Goal: Information Seeking & Learning: Learn about a topic

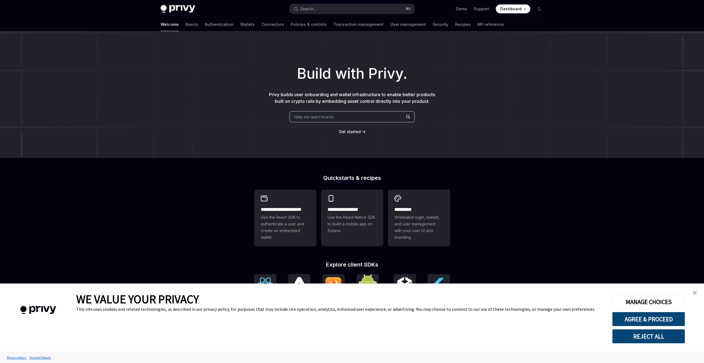
click at [313, 114] on span "Help me learn how to…" at bounding box center [315, 117] width 42 height 6
type textarea "*"
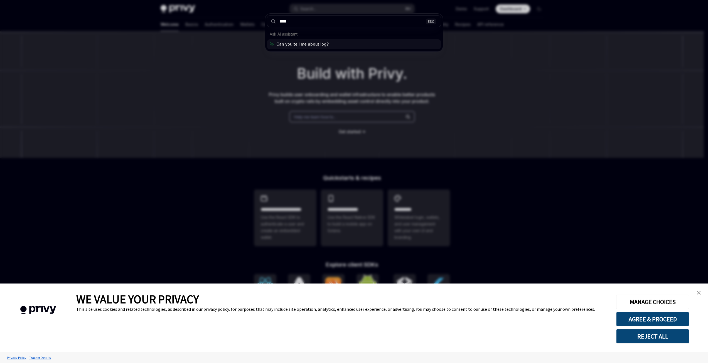
type input "*****"
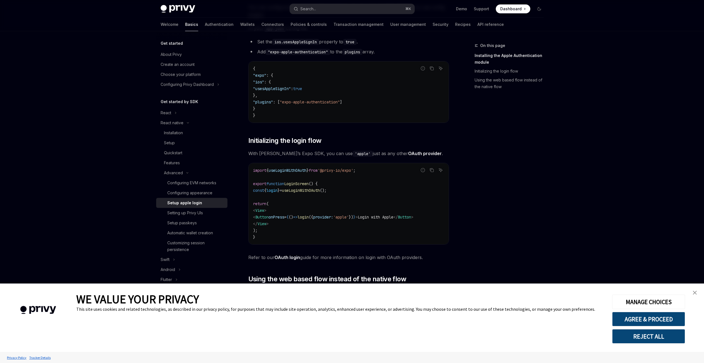
scroll to position [11, 0]
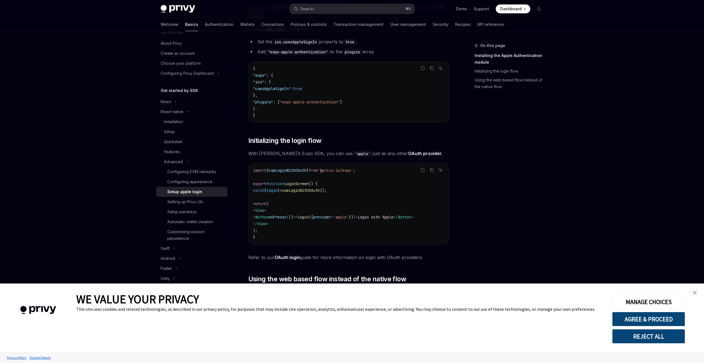
click at [692, 291] on img "close banner" at bounding box center [694, 293] width 4 height 4
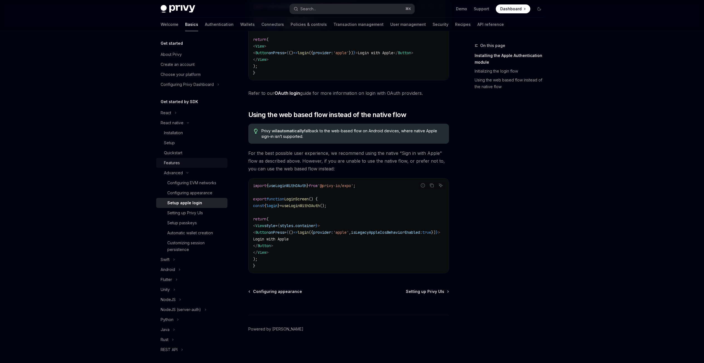
scroll to position [88, 0]
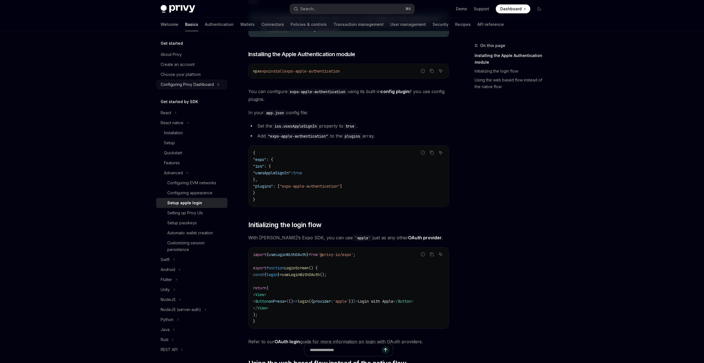
click at [185, 83] on div "Configuring Privy Dashboard" at bounding box center [187, 84] width 53 height 7
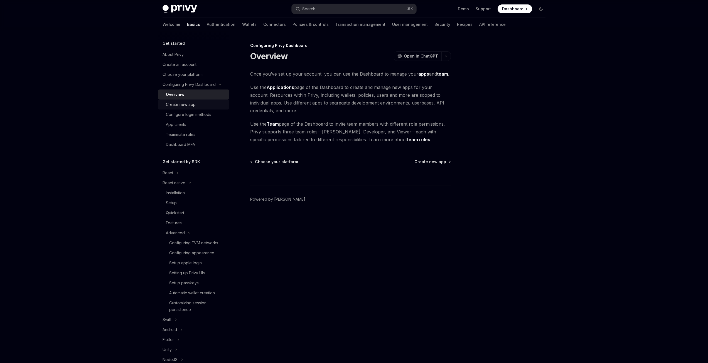
click at [184, 106] on div "Create new app" at bounding box center [181, 104] width 30 height 7
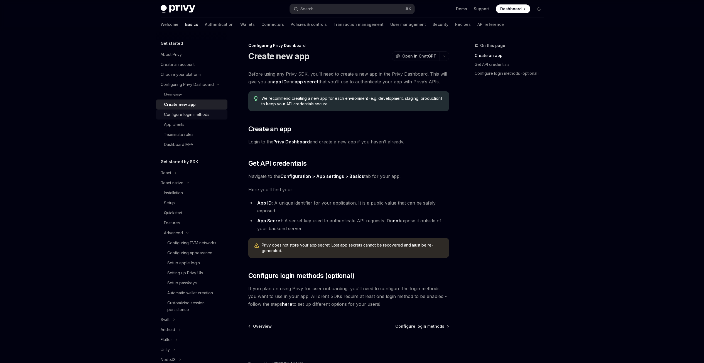
click at [184, 115] on div "Configure login methods" at bounding box center [186, 114] width 45 height 7
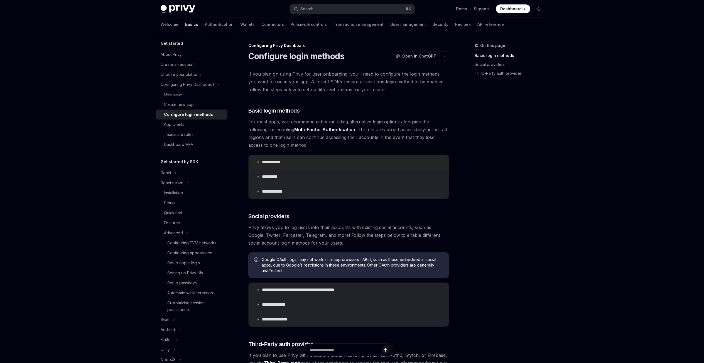
click at [270, 163] on p "**********" at bounding box center [273, 162] width 23 height 6
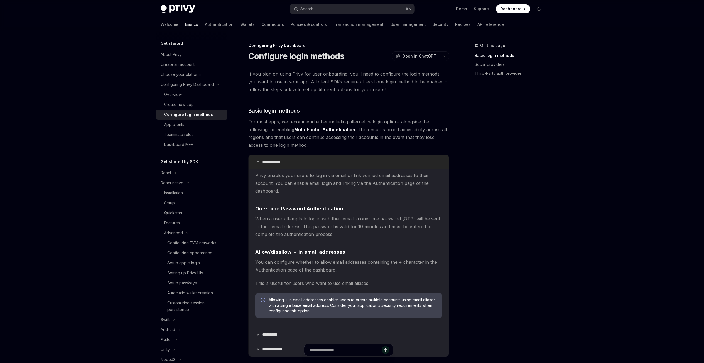
click at [257, 162] on icon at bounding box center [257, 161] width 3 height 3
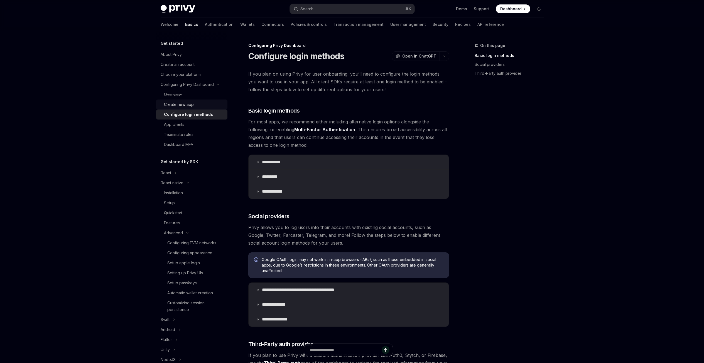
click at [180, 102] on div "Create new app" at bounding box center [179, 104] width 30 height 7
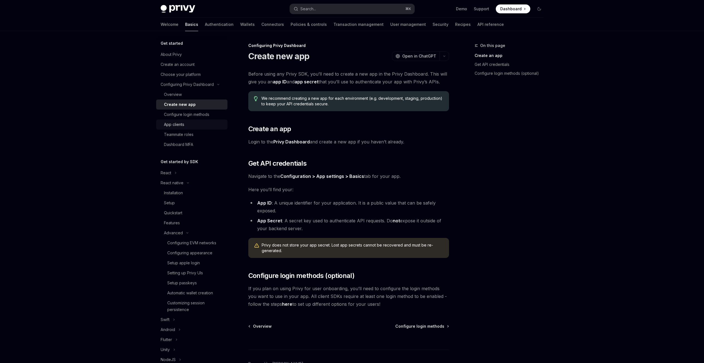
click at [177, 124] on div "App clients" at bounding box center [174, 124] width 20 height 7
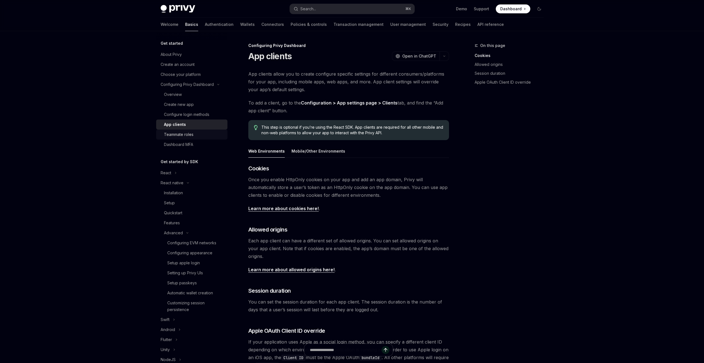
click at [179, 133] on div "Teammate roles" at bounding box center [178, 134] width 29 height 7
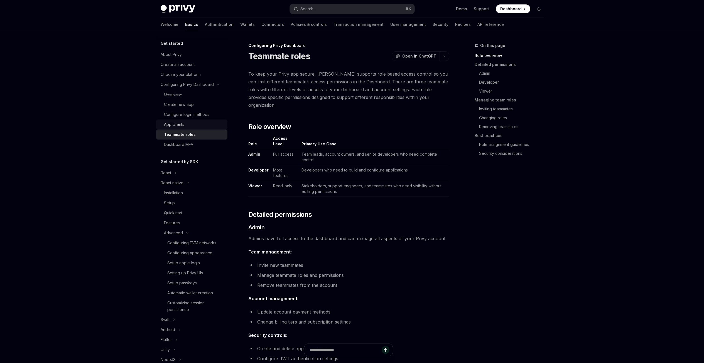
click at [180, 123] on div "App clients" at bounding box center [174, 124] width 20 height 7
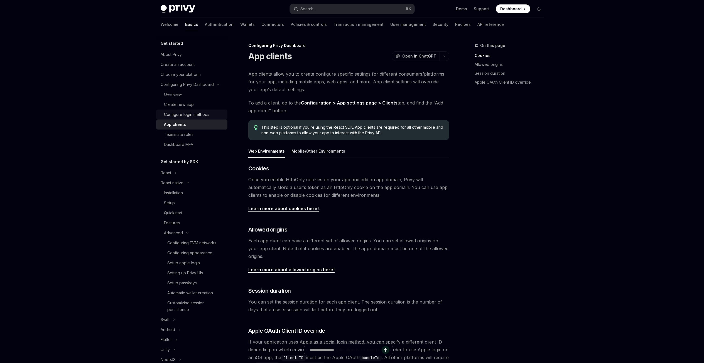
click at [179, 113] on div "Configure login methods" at bounding box center [186, 114] width 45 height 7
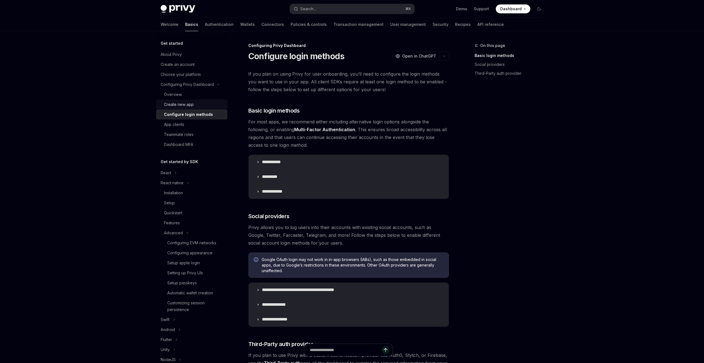
click at [179, 105] on div "Create new app" at bounding box center [179, 104] width 30 height 7
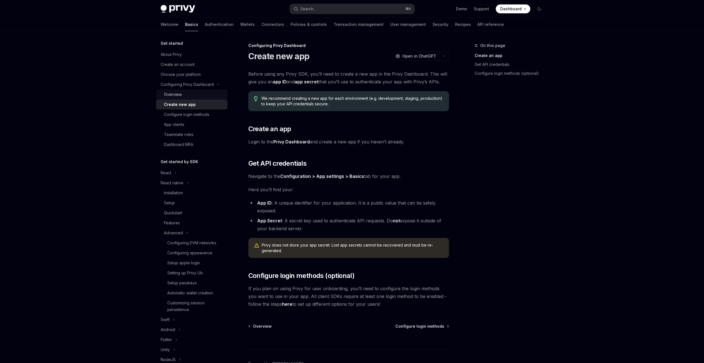
click at [177, 96] on div "Overview" at bounding box center [173, 94] width 18 height 7
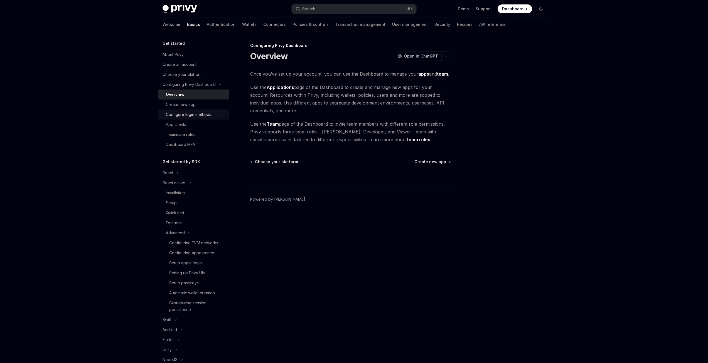
click at [179, 117] on div "Configure login methods" at bounding box center [188, 114] width 45 height 7
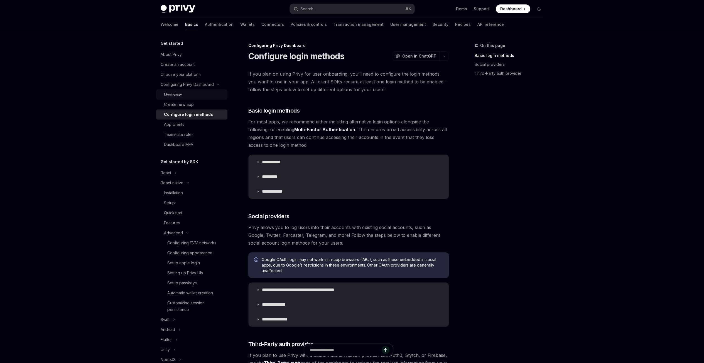
click at [181, 98] on link "Overview" at bounding box center [191, 95] width 71 height 10
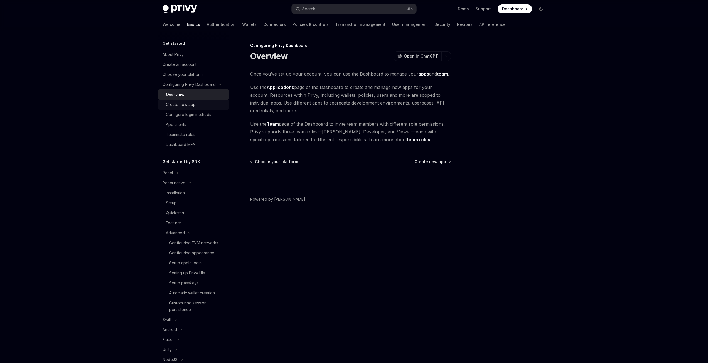
click at [181, 103] on div "Create new app" at bounding box center [181, 104] width 30 height 7
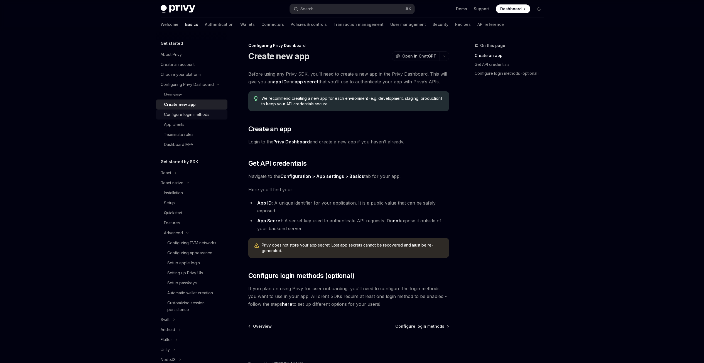
click at [181, 111] on div "Configure login methods" at bounding box center [186, 114] width 45 height 7
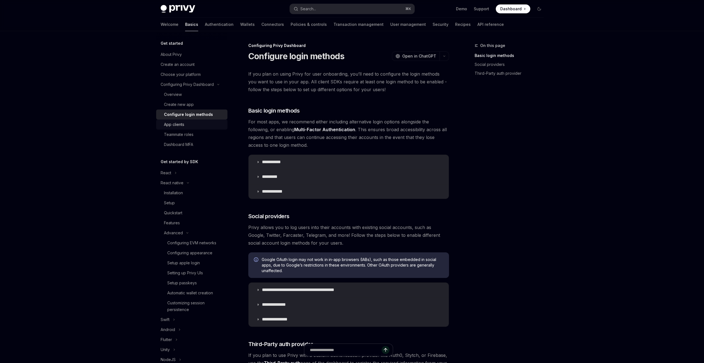
click at [180, 124] on div "App clients" at bounding box center [174, 124] width 20 height 7
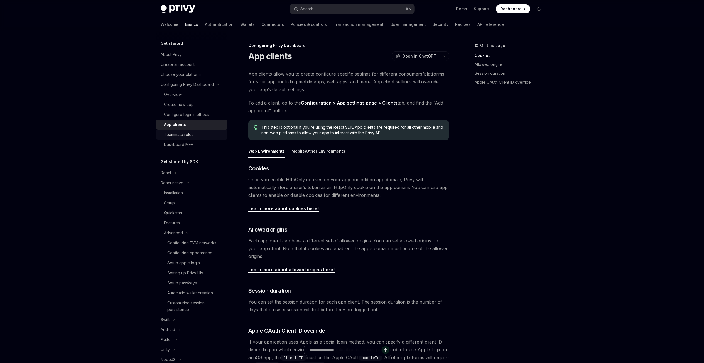
click at [179, 133] on div "Teammate roles" at bounding box center [178, 134] width 29 height 7
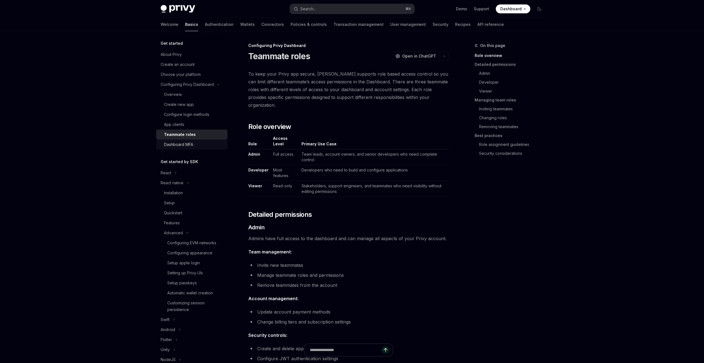
click at [179, 144] on div "Dashboard MFA" at bounding box center [178, 144] width 29 height 7
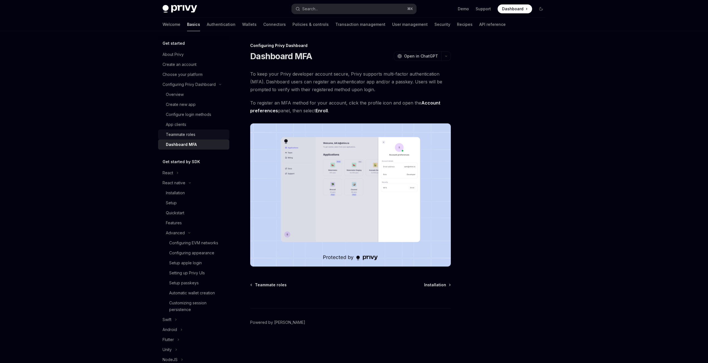
click at [178, 136] on div "Teammate roles" at bounding box center [180, 134] width 29 height 7
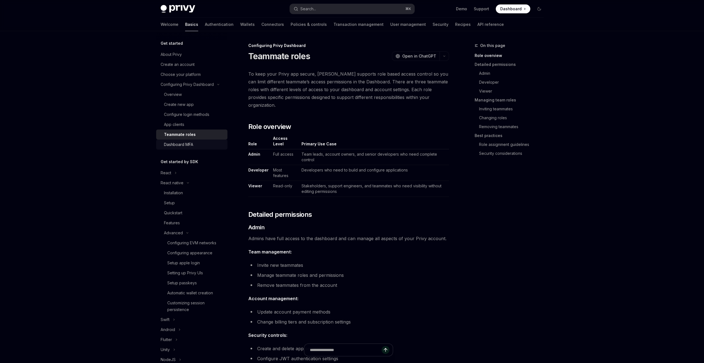
click at [180, 145] on div "Dashboard MFA" at bounding box center [178, 144] width 29 height 7
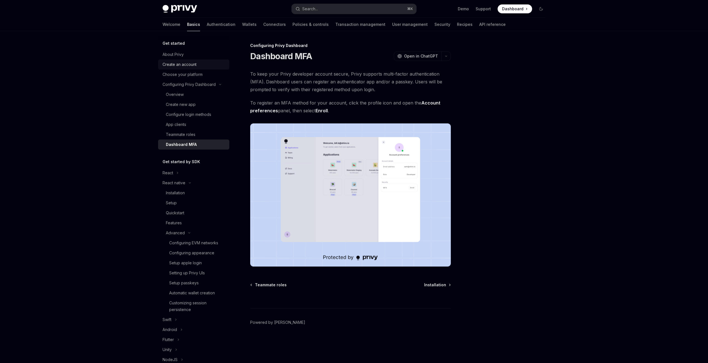
click at [186, 65] on div "Create an account" at bounding box center [179, 64] width 34 height 7
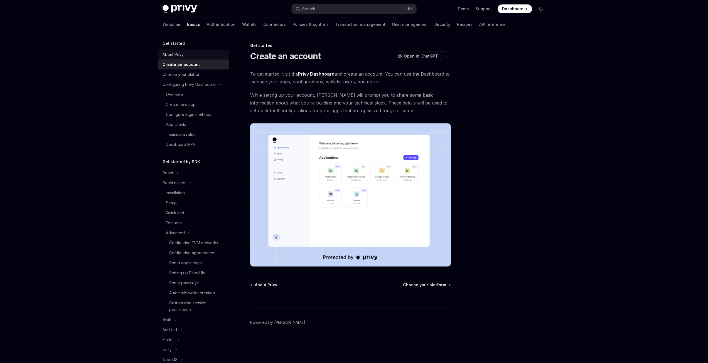
click at [187, 54] on div "About Privy" at bounding box center [193, 54] width 63 height 7
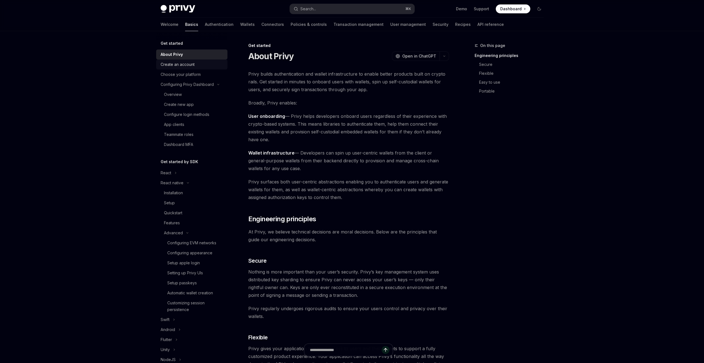
click at [187, 60] on link "Create an account" at bounding box center [191, 65] width 71 height 10
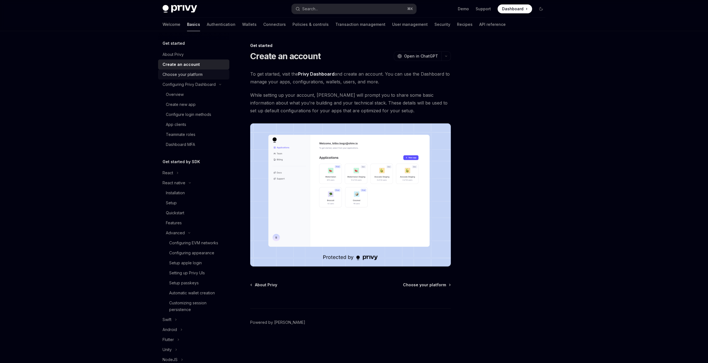
click at [187, 73] on div "Choose your platform" at bounding box center [182, 74] width 40 height 7
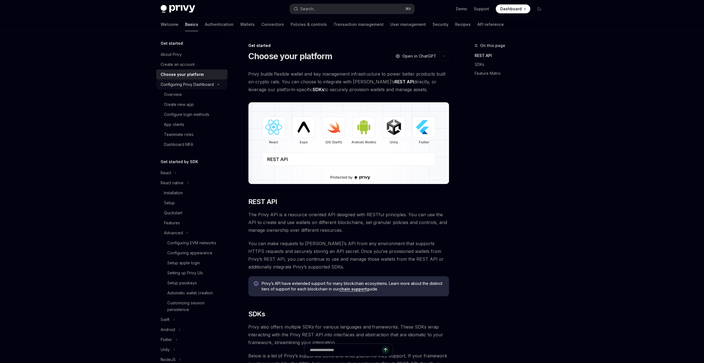
click at [216, 84] on icon "Toggle Configuring Privy Dashboard section" at bounding box center [218, 84] width 7 height 2
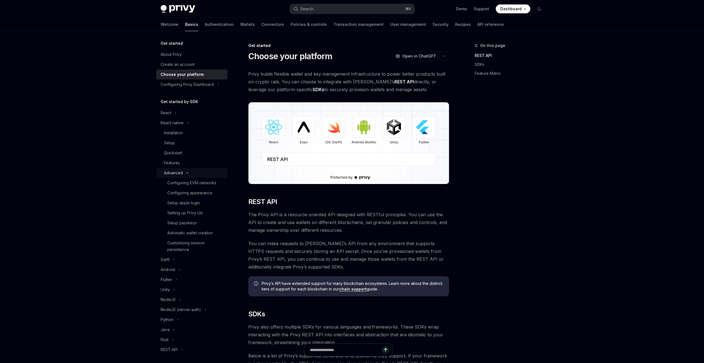
click at [186, 173] on icon "Toggle Advanced section" at bounding box center [187, 173] width 2 height 1
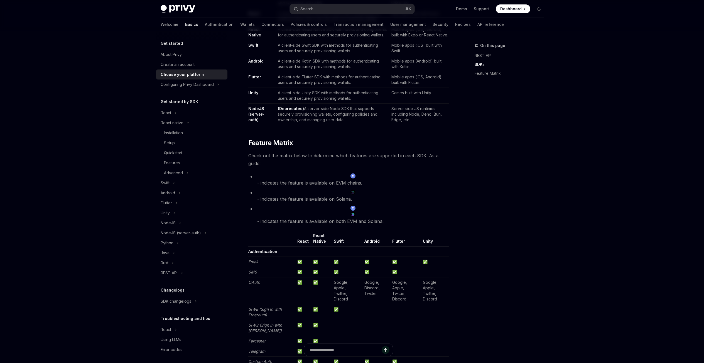
scroll to position [347, 0]
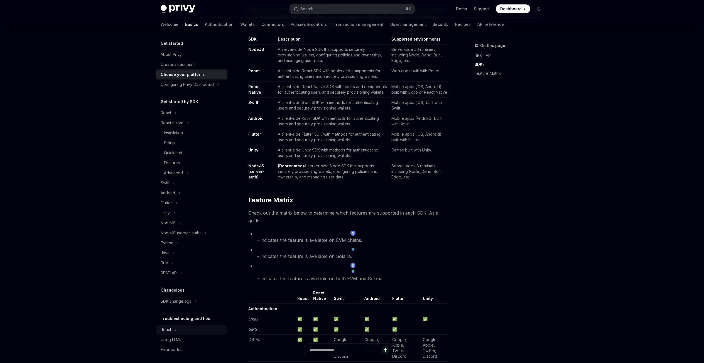
click at [174, 332] on icon "Toggle React section" at bounding box center [175, 330] width 2 height 7
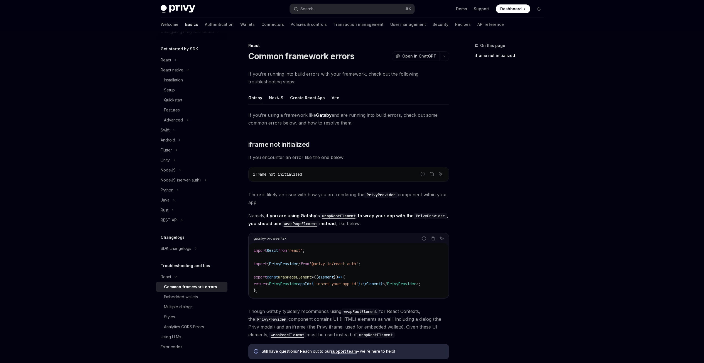
scroll to position [93, 0]
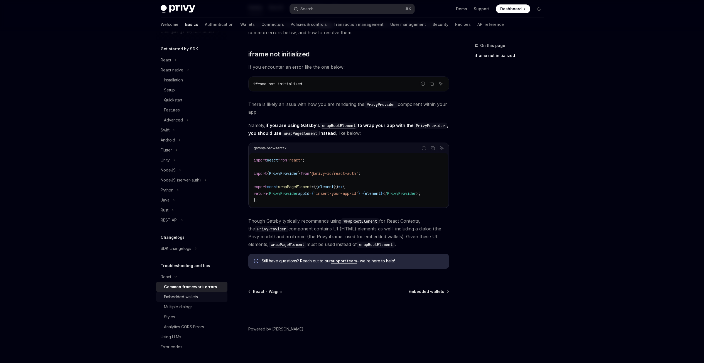
click at [178, 298] on div "Embedded wallets" at bounding box center [181, 297] width 34 height 7
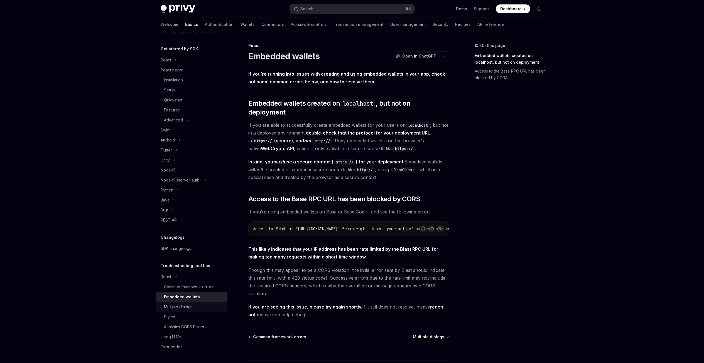
click at [179, 305] on div "Multiple dialogs" at bounding box center [178, 307] width 29 height 7
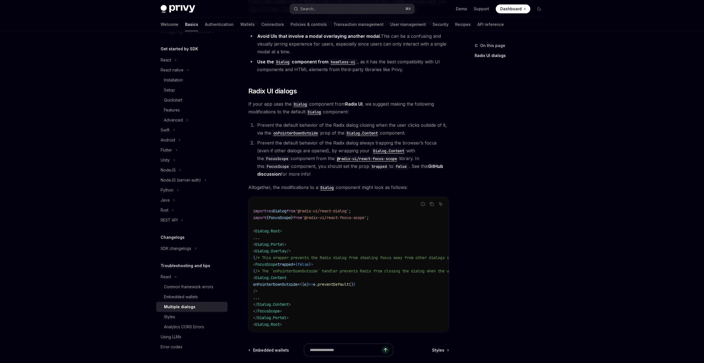
scroll to position [116, 0]
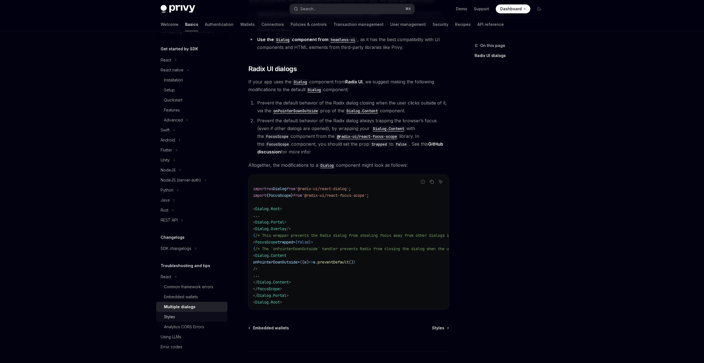
click at [170, 314] on div "Styles" at bounding box center [169, 317] width 11 height 7
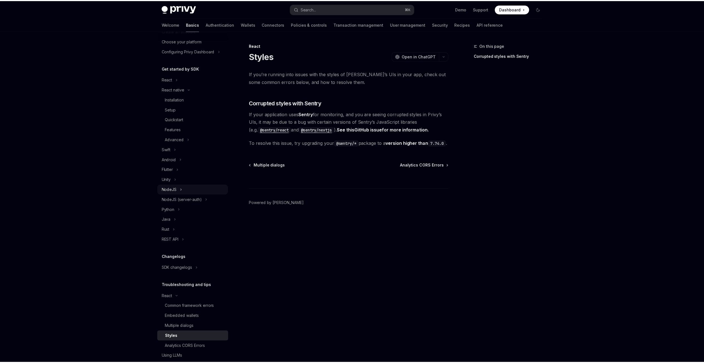
scroll to position [16, 0]
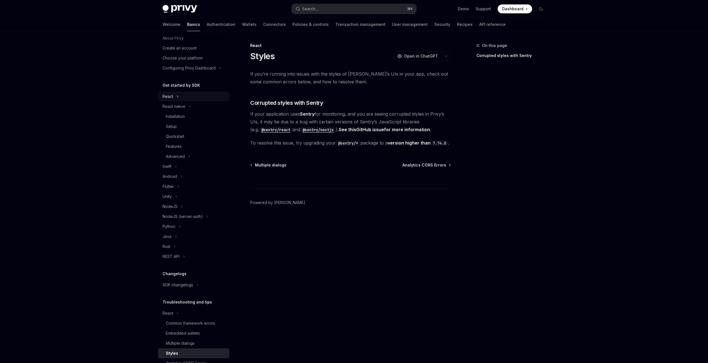
click at [183, 95] on button "React" at bounding box center [193, 97] width 71 height 10
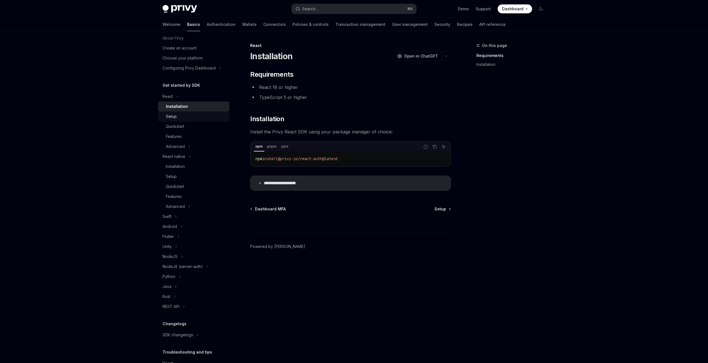
click at [182, 114] on div "Setup" at bounding box center [196, 116] width 60 height 7
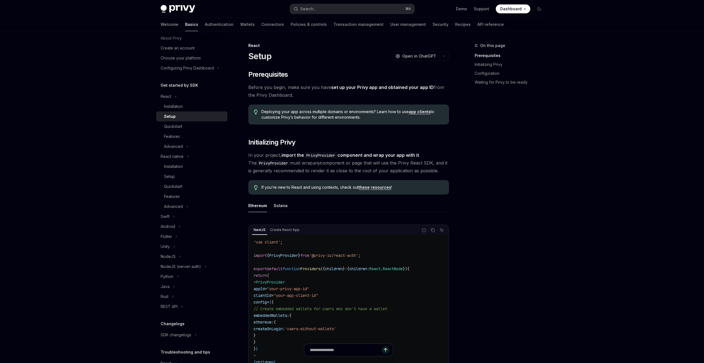
scroll to position [54, 0]
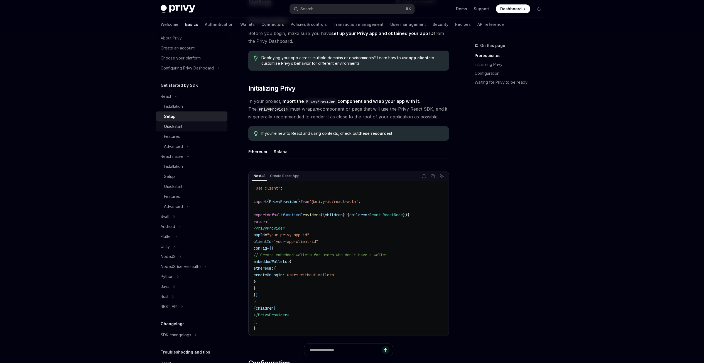
click at [183, 125] on div "Quickstart" at bounding box center [194, 126] width 60 height 7
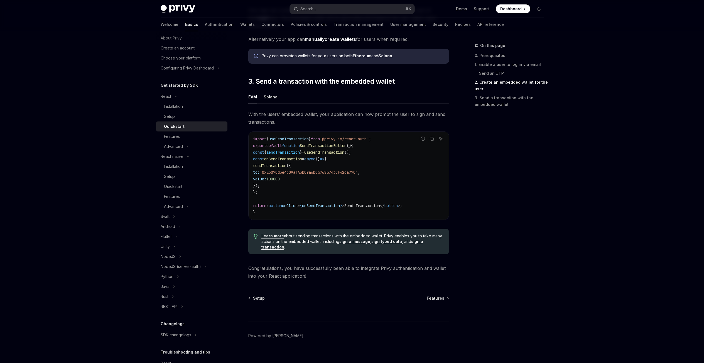
scroll to position [451, 0]
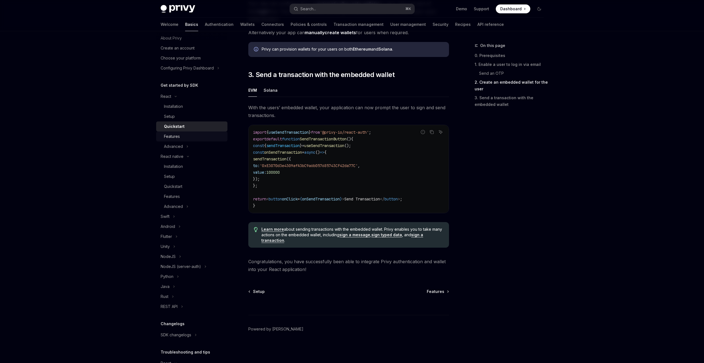
click at [177, 138] on div "Features" at bounding box center [172, 136] width 16 height 7
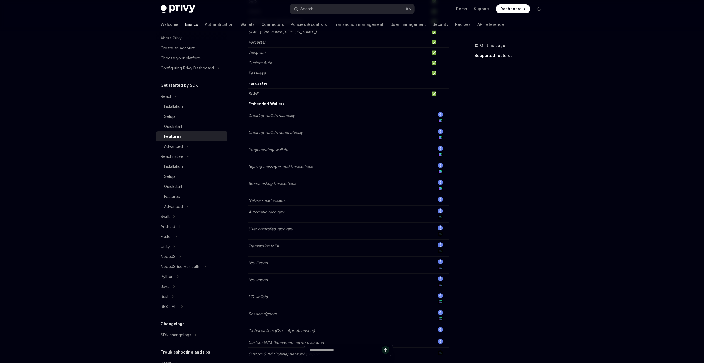
scroll to position [330, 0]
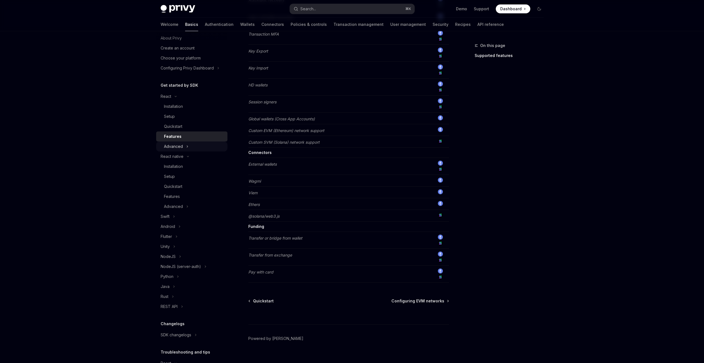
click at [189, 146] on button "Advanced" at bounding box center [191, 147] width 71 height 10
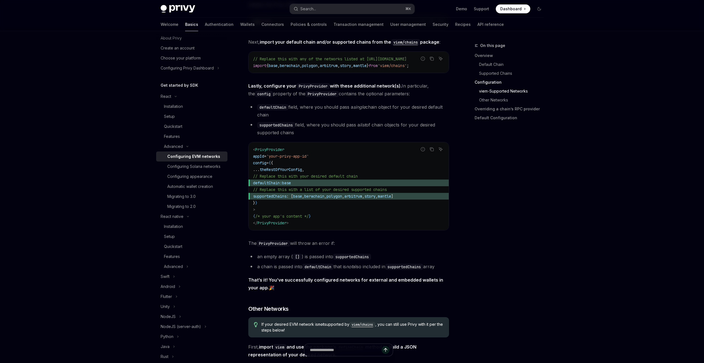
scroll to position [680, 0]
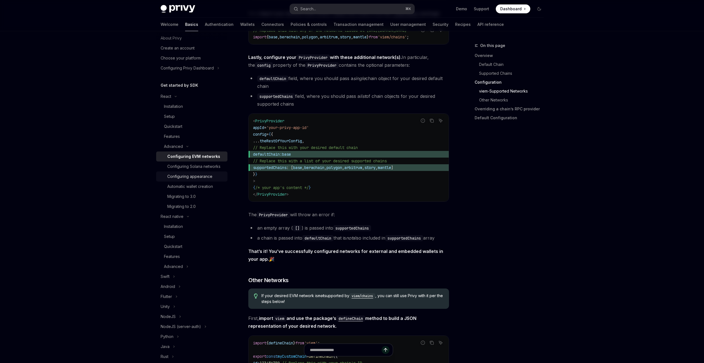
click at [216, 180] on div "Configuring appearance" at bounding box center [195, 176] width 57 height 7
type textarea "*"
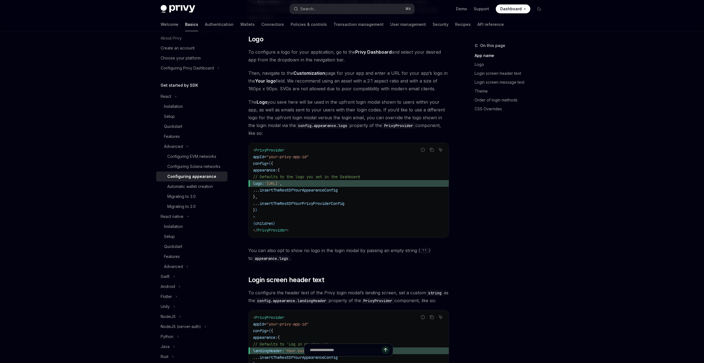
scroll to position [65, 0]
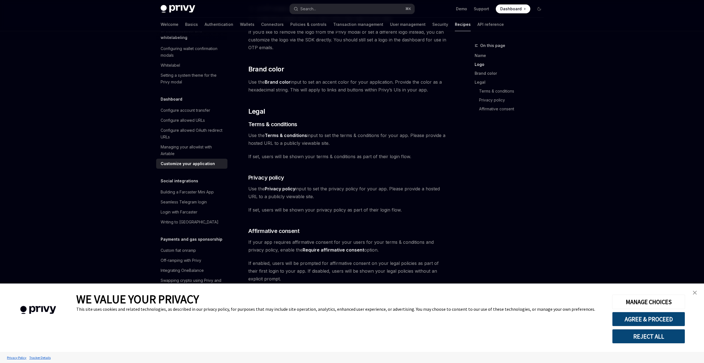
scroll to position [209, 0]
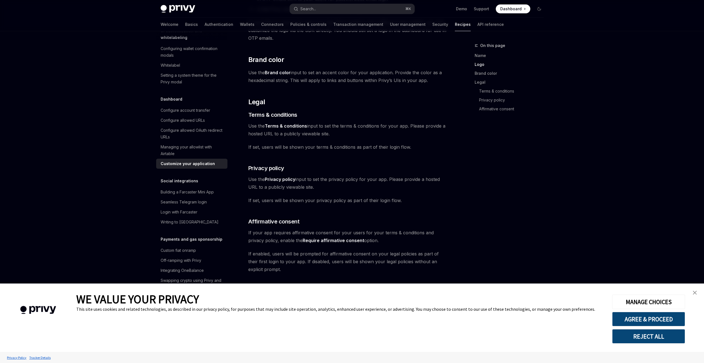
click at [697, 291] on link "close banner" at bounding box center [694, 292] width 11 height 11
